Goal: Navigation & Orientation: Find specific page/section

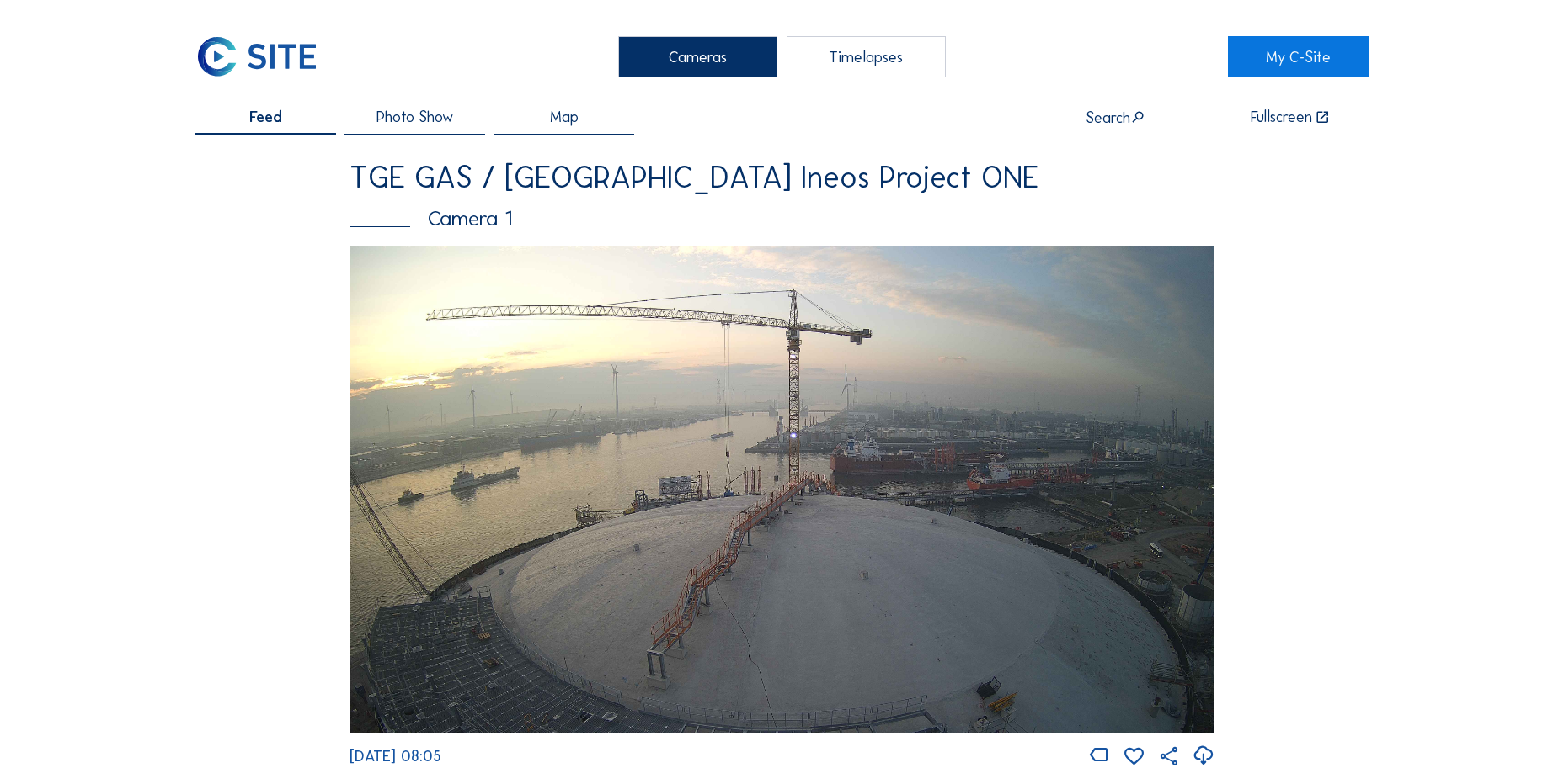
scroll to position [1683, 0]
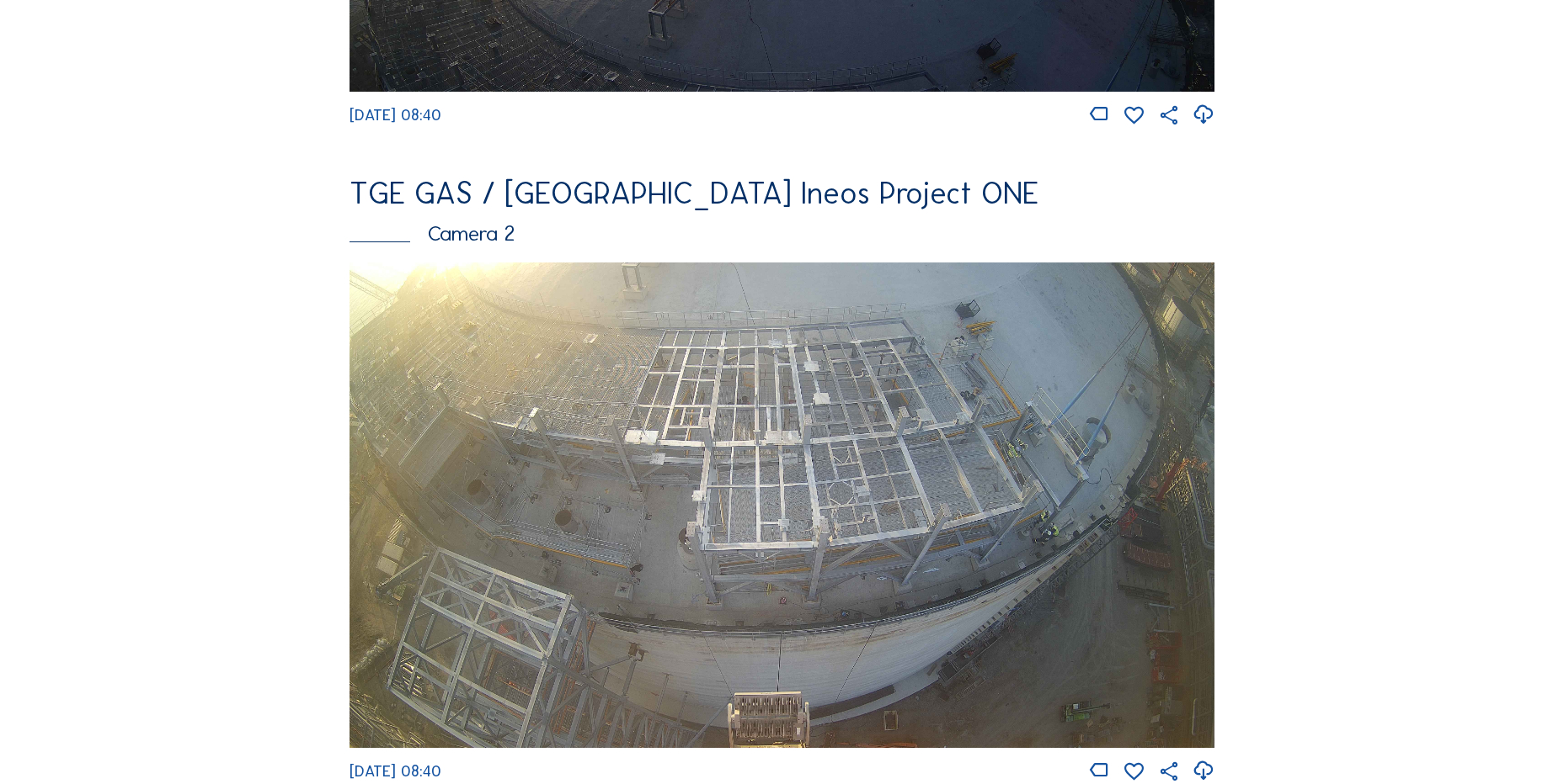
scroll to position [926, 0]
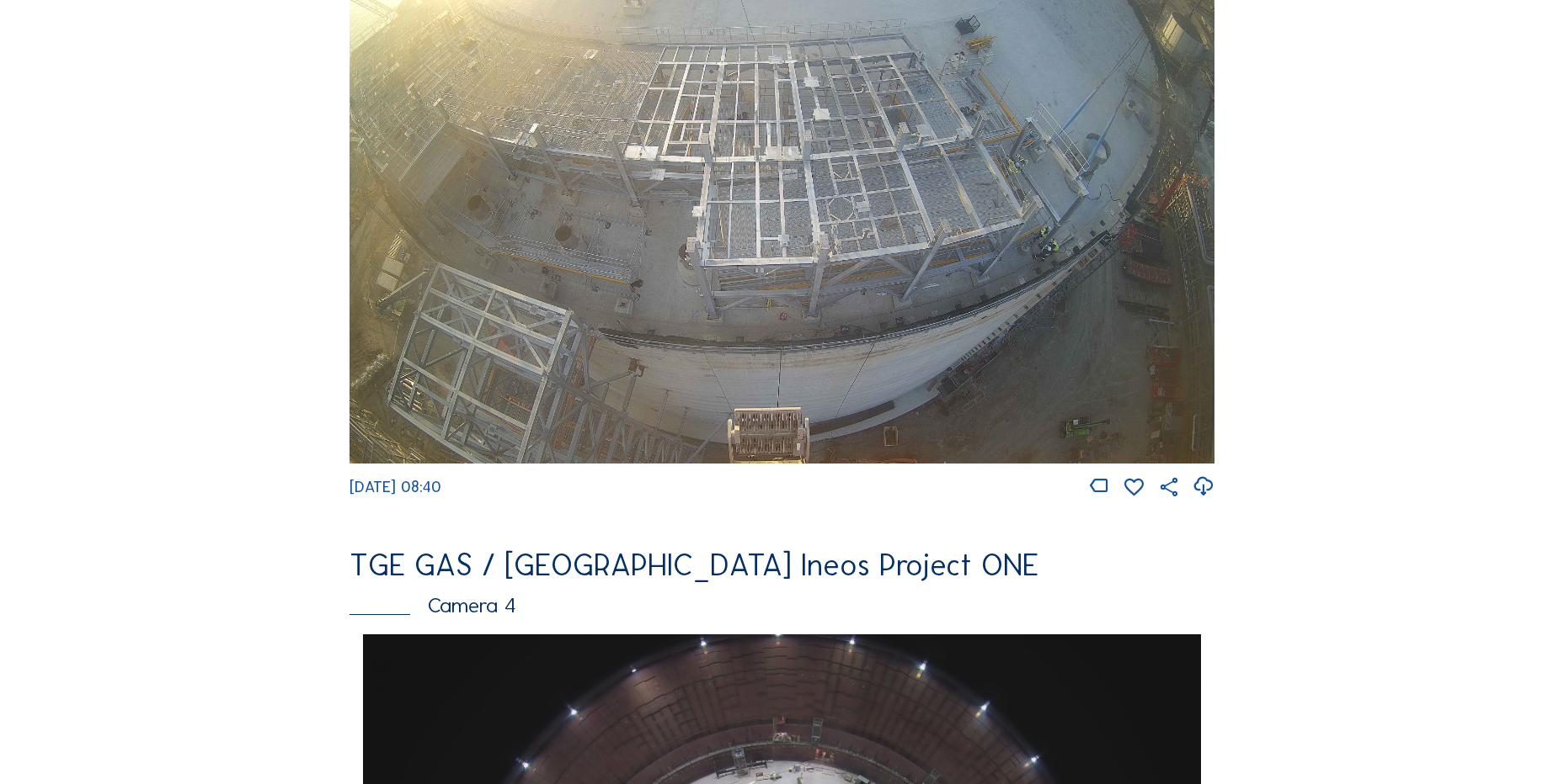
click at [1205, 501] on icon at bounding box center [1203, 486] width 22 height 27
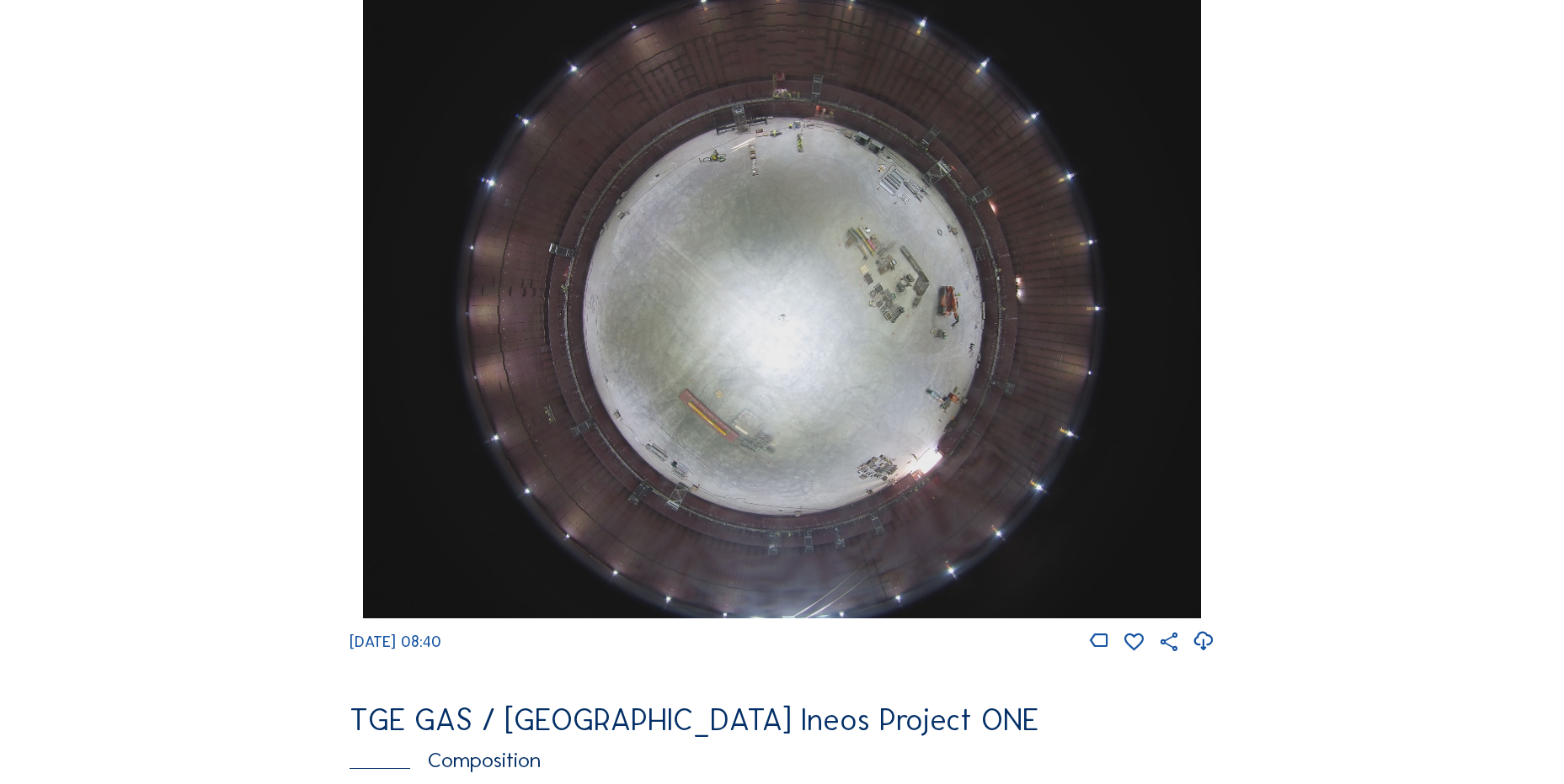
scroll to position [1599, 0]
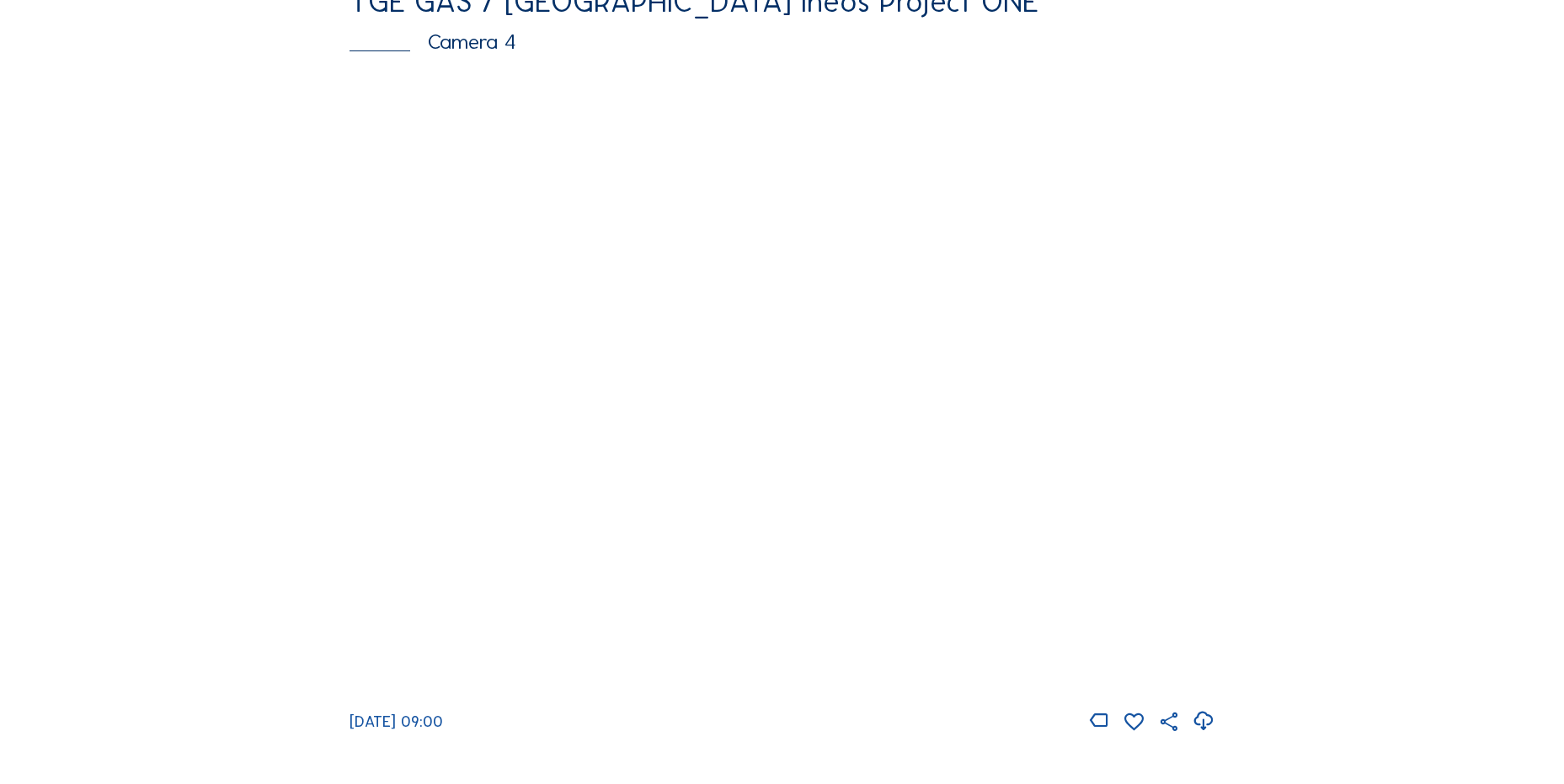
scroll to position [1515, 0]
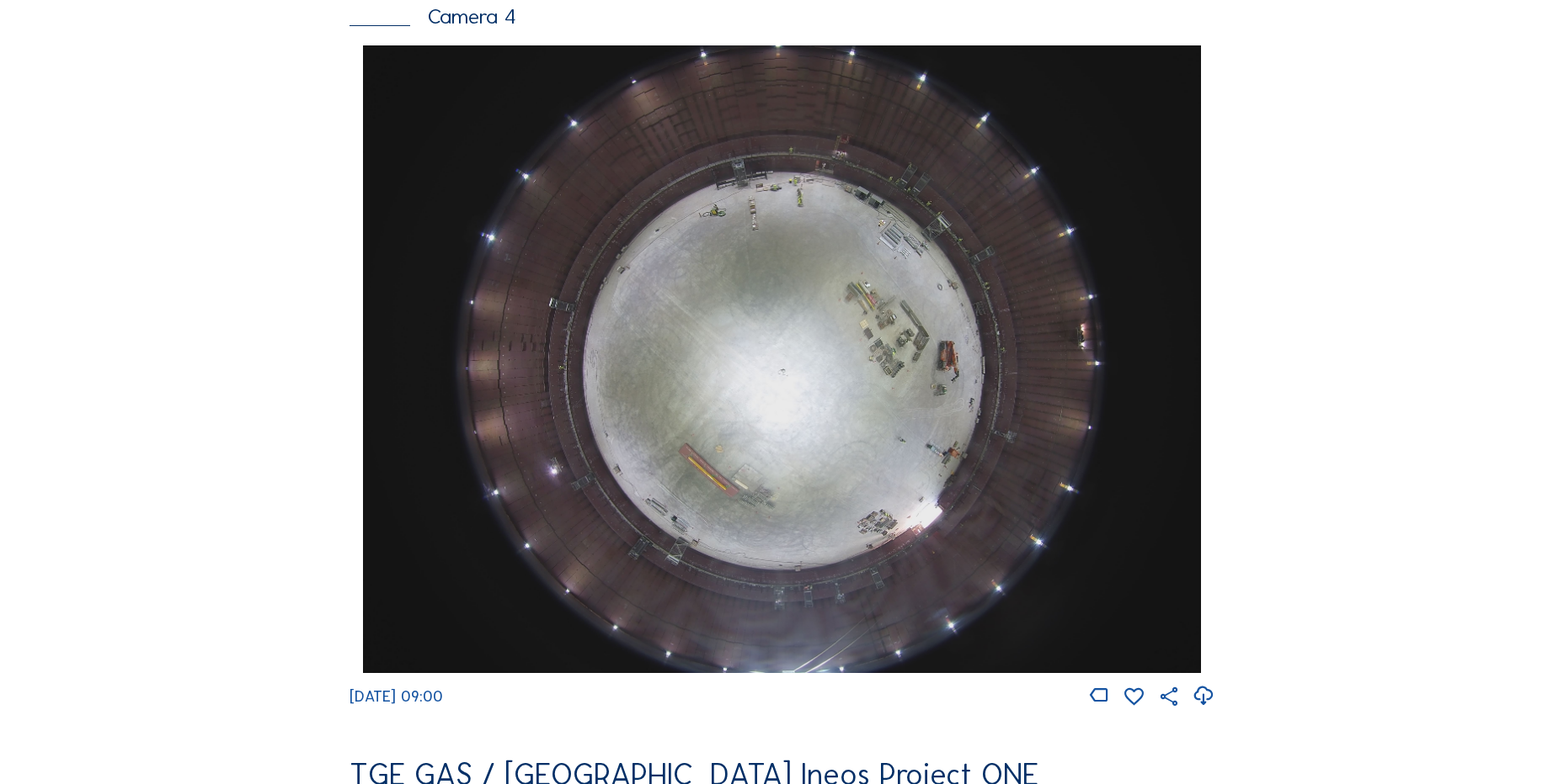
click at [1199, 711] on icon at bounding box center [1203, 696] width 22 height 27
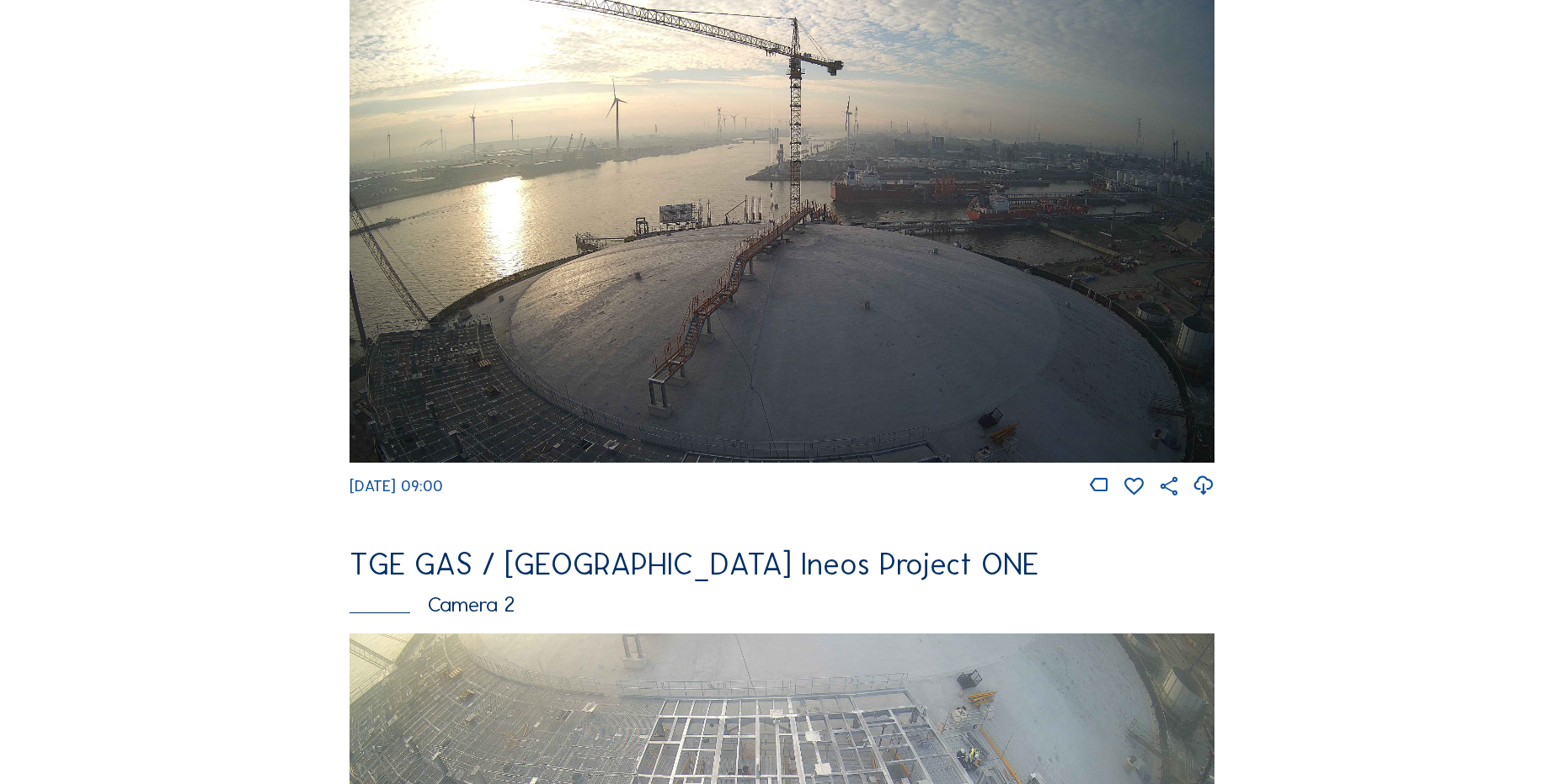
scroll to position [253, 0]
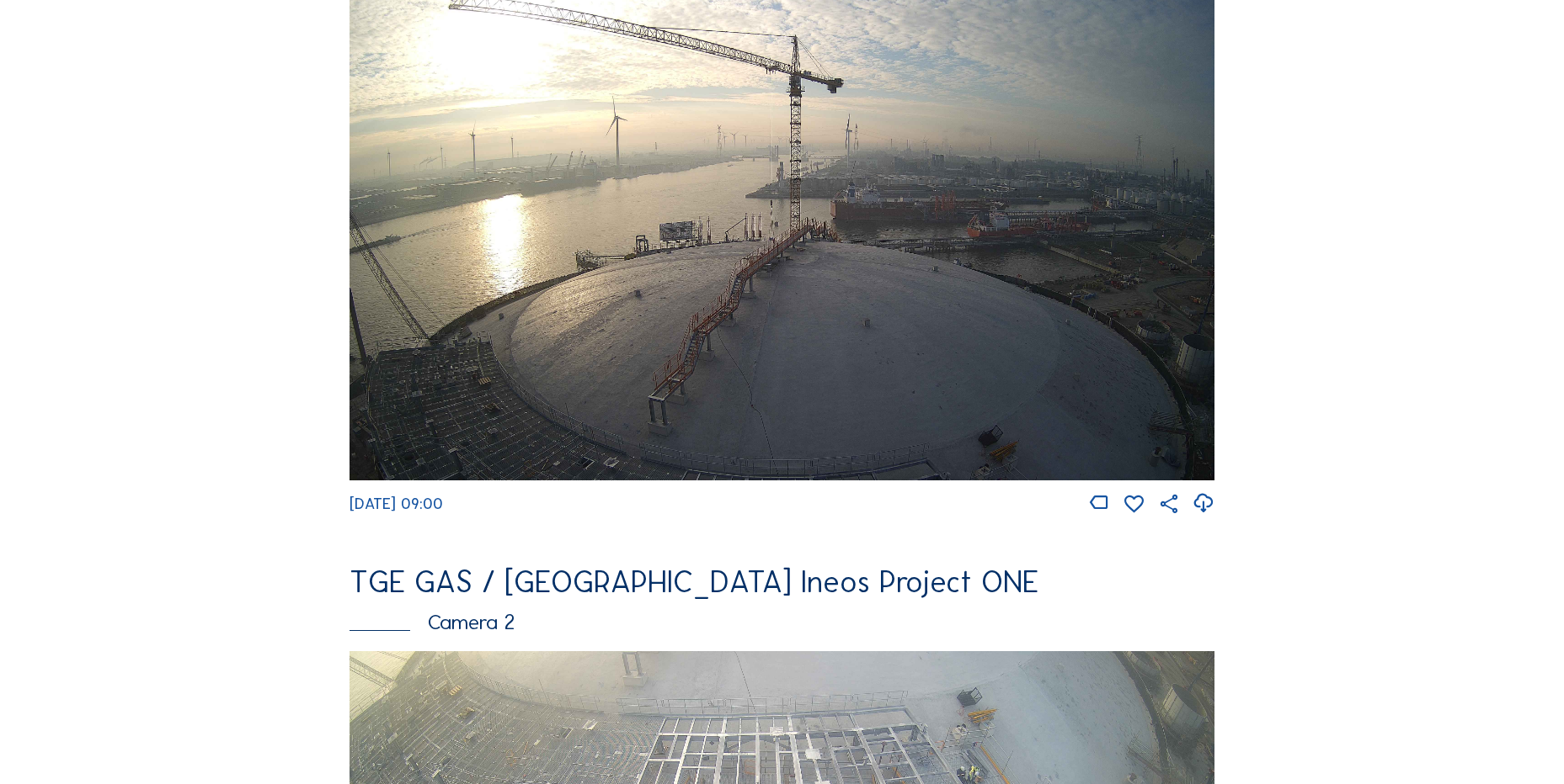
click at [1206, 517] on icon at bounding box center [1203, 504] width 22 height 27
click at [355, 337] on img at bounding box center [782, 237] width 865 height 486
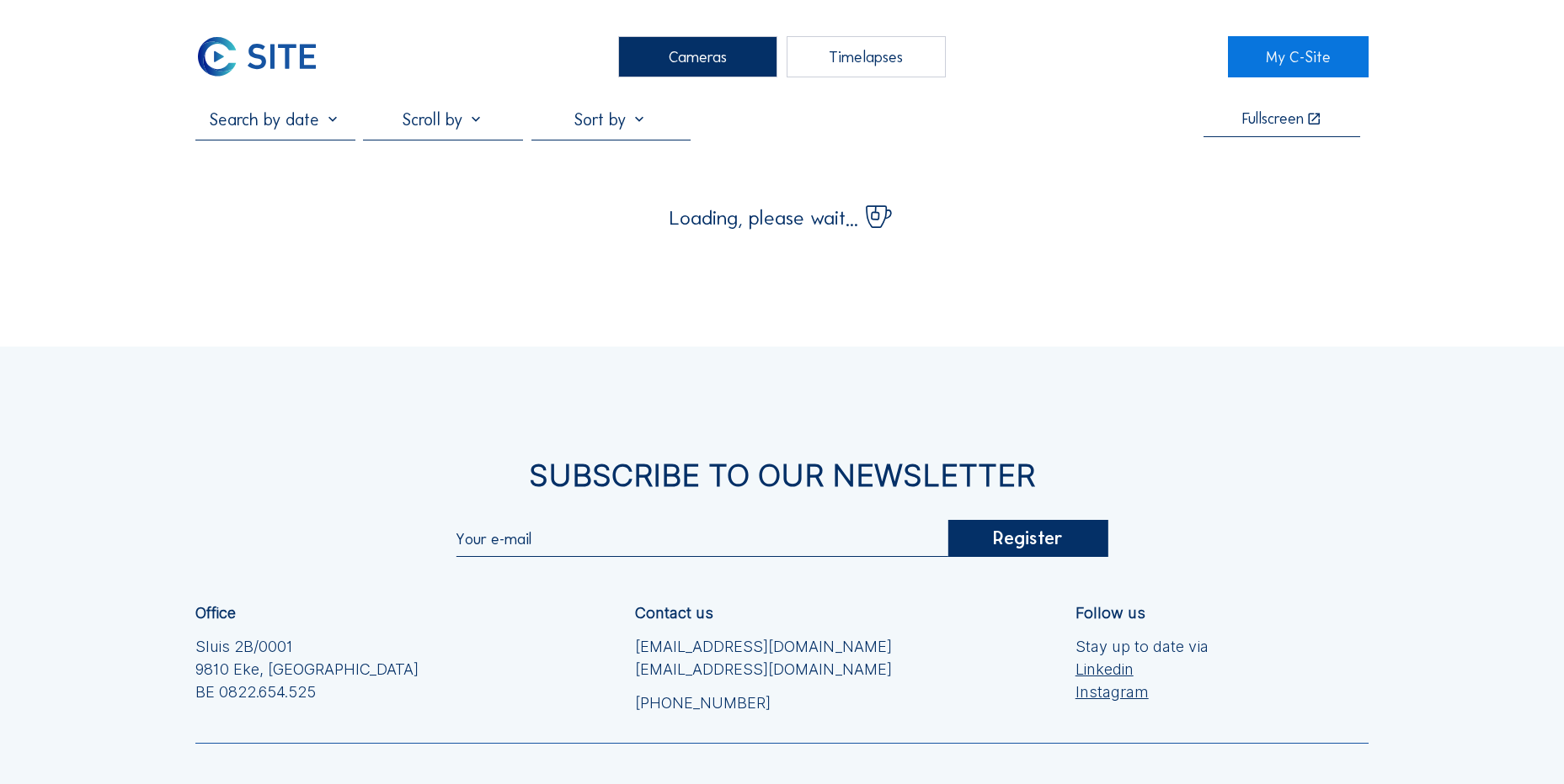
click at [255, 55] on img at bounding box center [257, 57] width 123 height 41
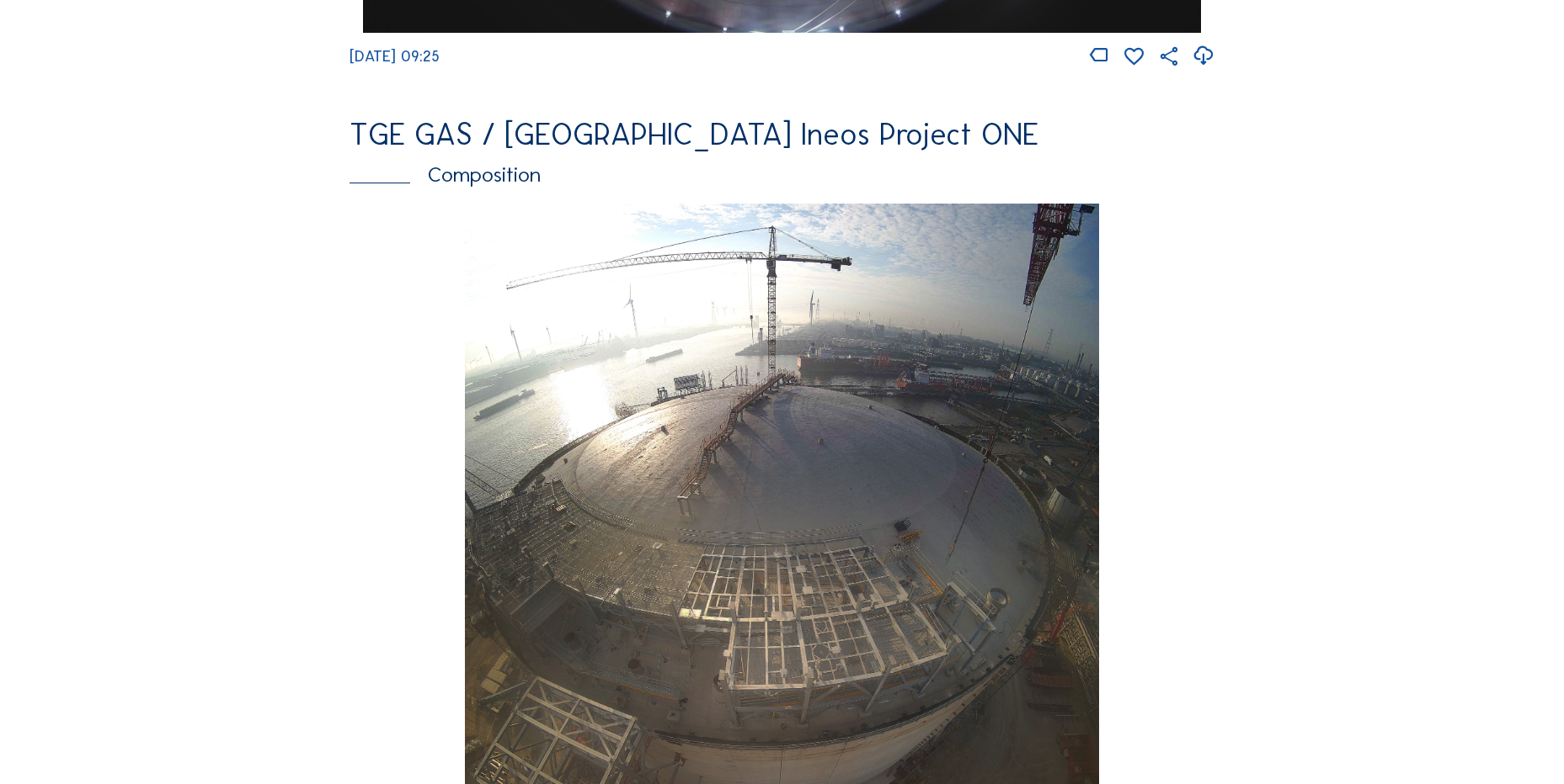
scroll to position [2020, 0]
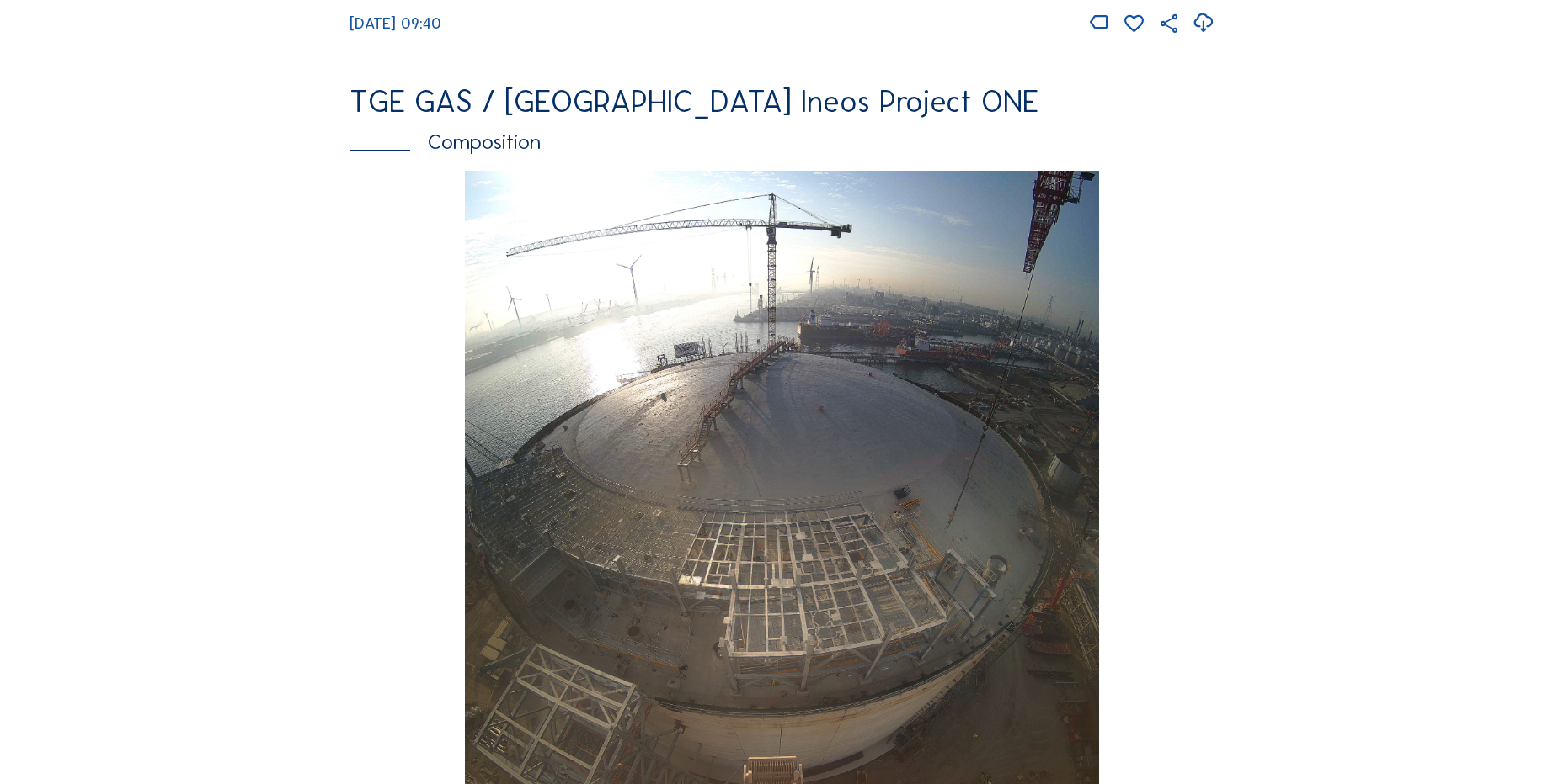
scroll to position [1936, 0]
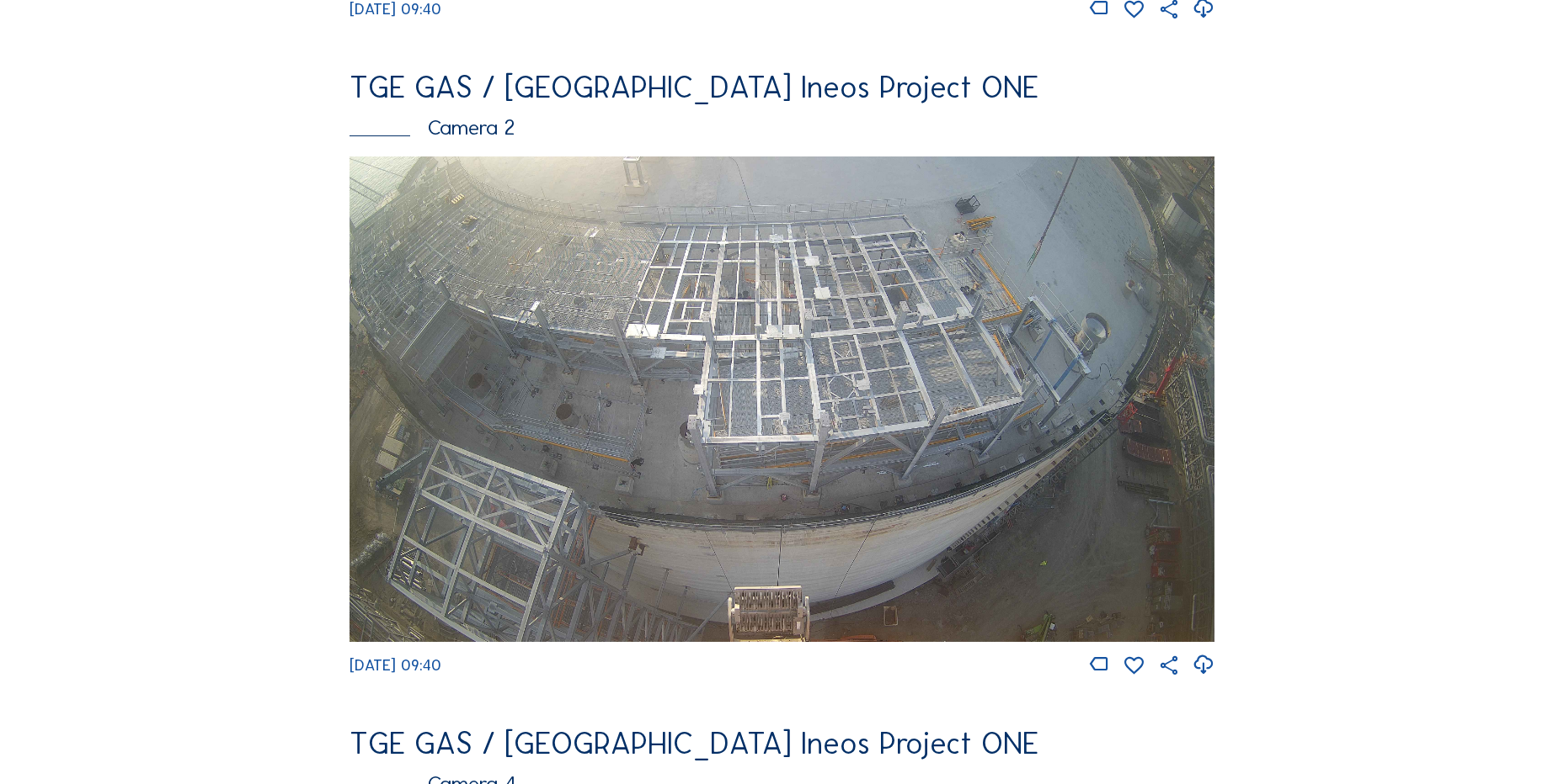
scroll to position [505, 0]
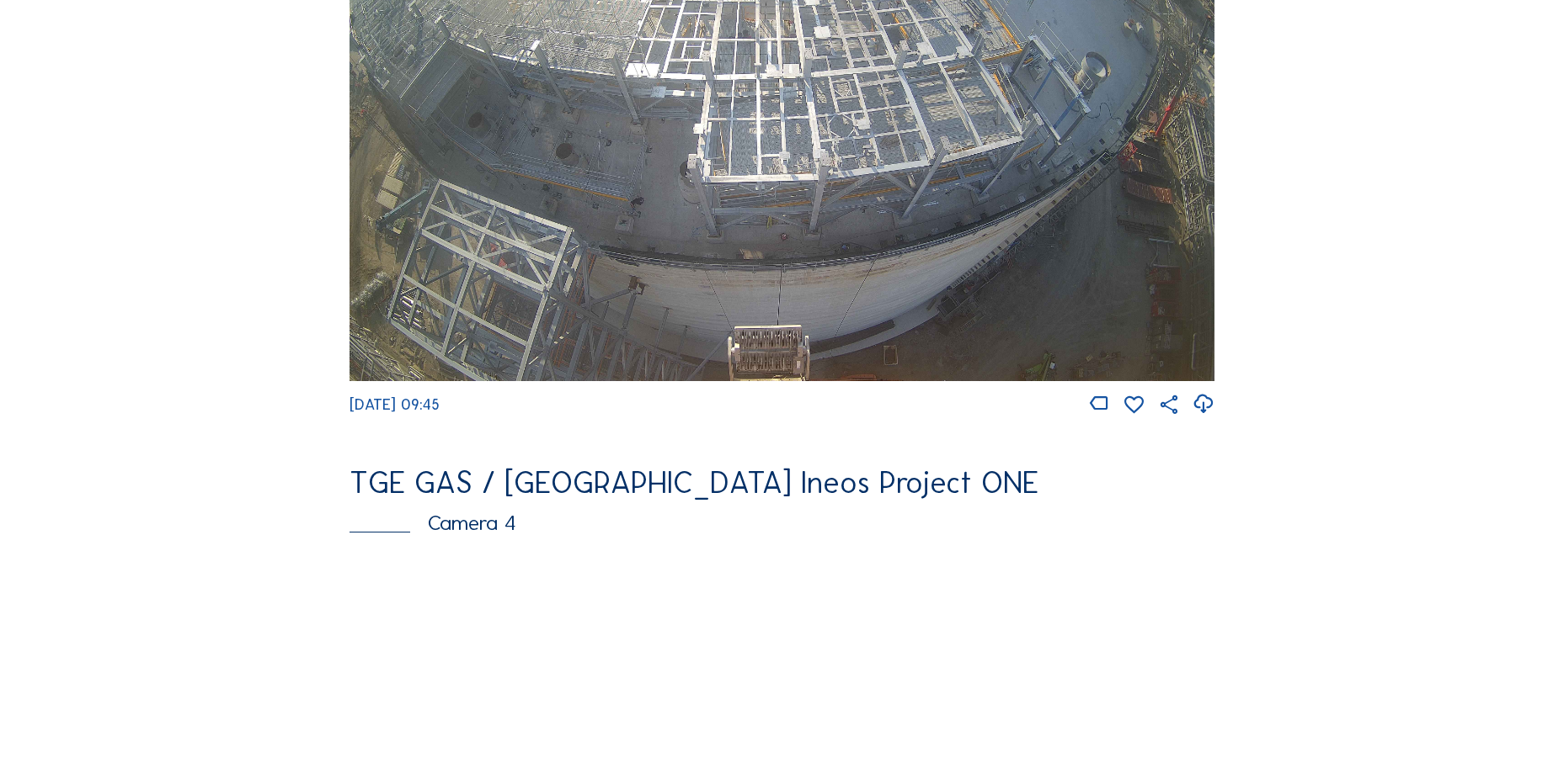
scroll to position [1010, 0]
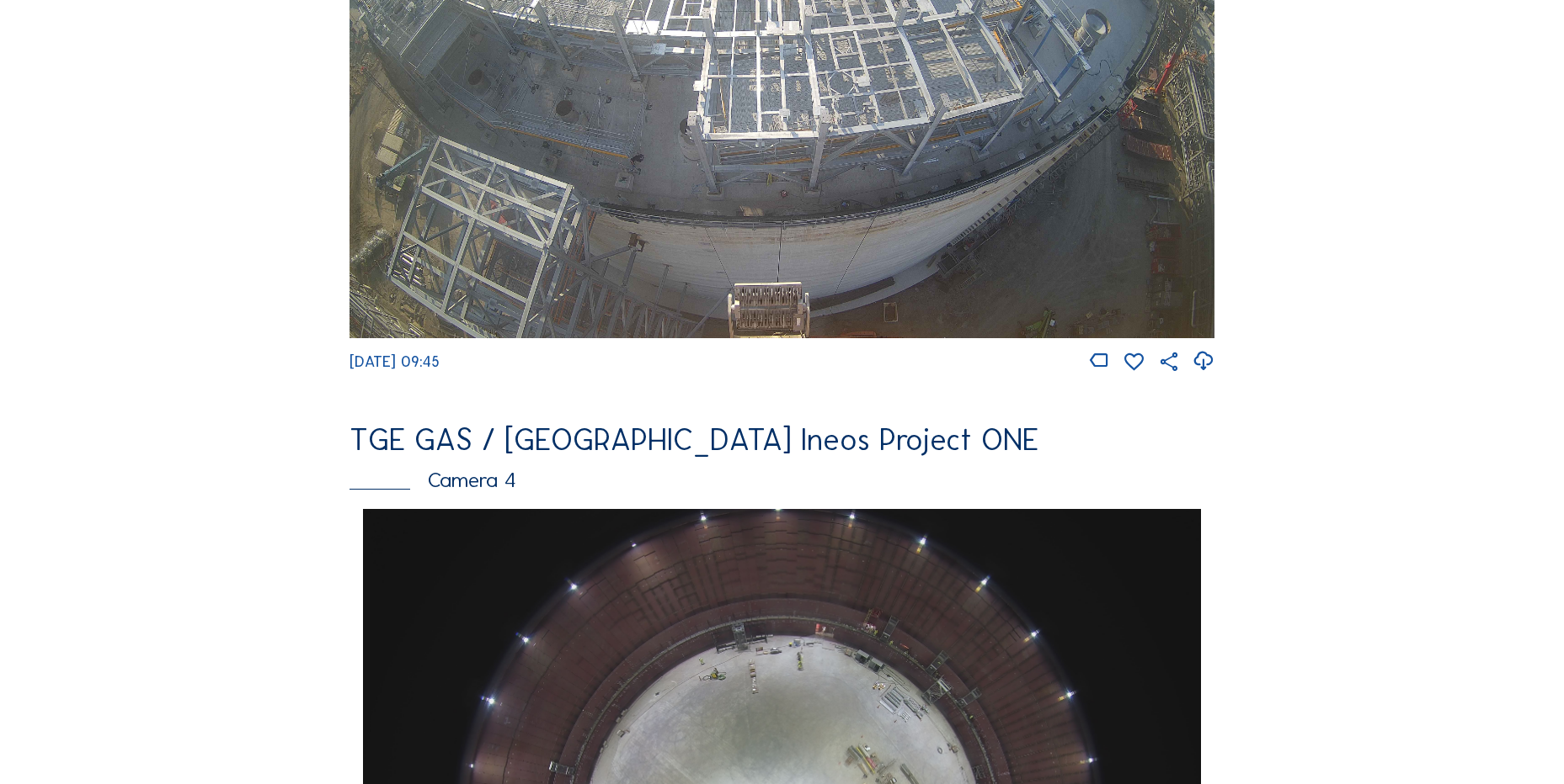
scroll to position [674, 0]
